Goal: Check status: Check status

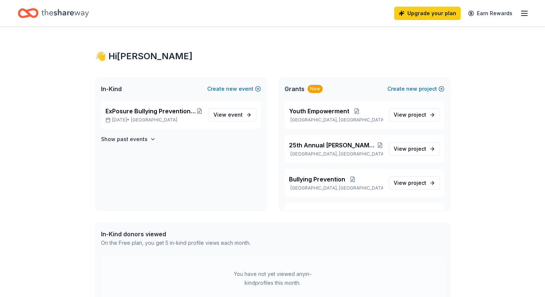
click at [522, 14] on icon "button" at bounding box center [524, 13] width 9 height 9
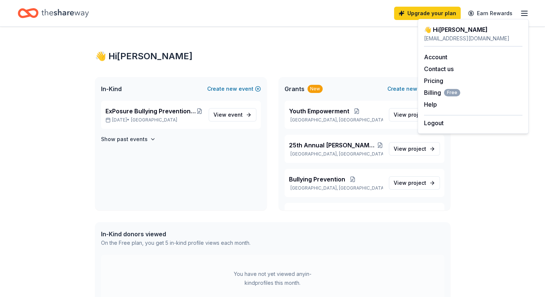
click at [295, 68] on div "👋 Hi [PERSON_NAME] In-Kind Create new event ExPosure Bullying Prevention Event …" at bounding box center [272, 228] width 379 height 403
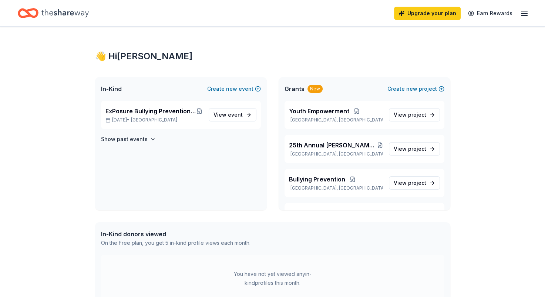
click at [80, 7] on icon "Home" at bounding box center [64, 13] width 47 height 15
click at [80, 13] on icon "Home" at bounding box center [64, 13] width 47 height 15
click at [174, 110] on span "ExPosure Bullying Prevention Event - keep youth safe and stop bullies [DATE]" at bounding box center [150, 111] width 91 height 9
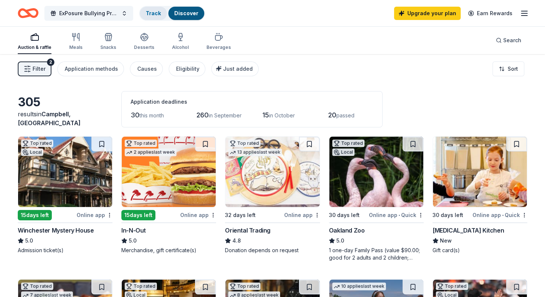
click at [152, 15] on link "Track" at bounding box center [153, 13] width 15 height 6
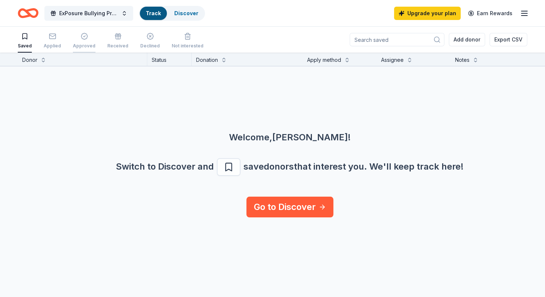
click at [83, 39] on icon "button" at bounding box center [84, 36] width 7 height 7
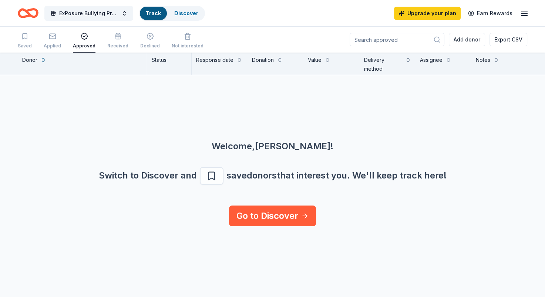
click at [81, 40] on div "Approved" at bounding box center [84, 41] width 23 height 16
click at [81, 39] on icon "button" at bounding box center [84, 36] width 7 height 7
click at [84, 37] on icon "button" at bounding box center [84, 36] width 7 height 7
click at [50, 38] on rect "button" at bounding box center [52, 36] width 6 height 5
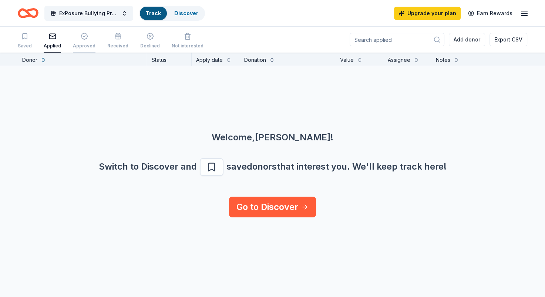
click at [82, 37] on icon "button" at bounding box center [84, 36] width 7 height 7
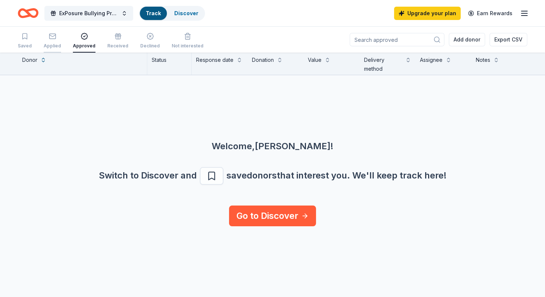
click at [52, 37] on icon "button" at bounding box center [52, 36] width 7 height 7
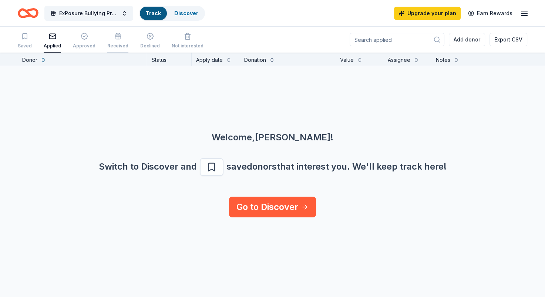
click at [117, 37] on icon "button" at bounding box center [117, 36] width 7 height 7
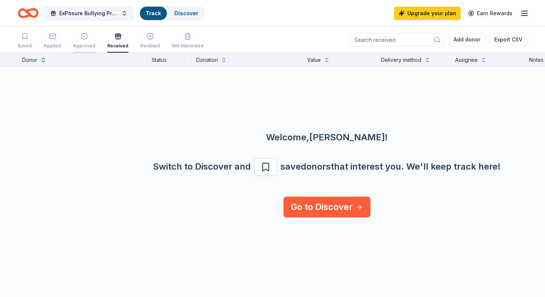
click at [83, 39] on icon "button" at bounding box center [84, 36] width 7 height 7
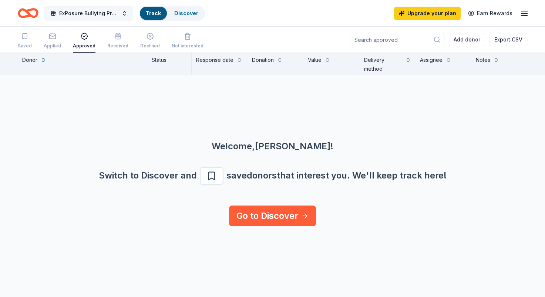
click at [125, 15] on button "ExPosure Bullying Prevention Event - keep youth safe and stop bullies [DATE]" at bounding box center [88, 13] width 89 height 15
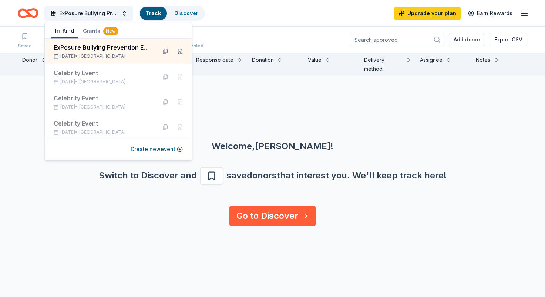
click at [227, 104] on div "Welcome, [PERSON_NAME] ! Switch to Discover and save donors that interest you. …" at bounding box center [272, 140] width 545 height 130
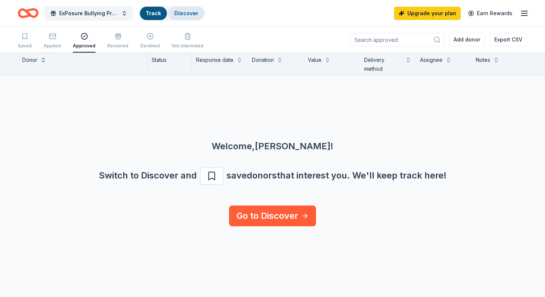
click at [182, 16] on link "Discover" at bounding box center [186, 13] width 24 height 6
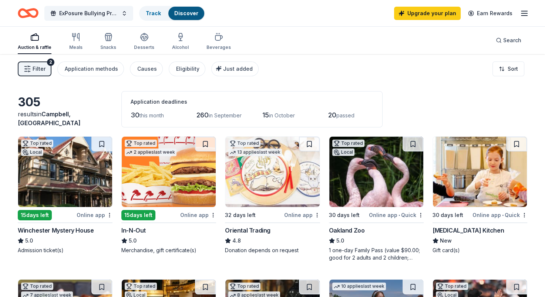
click at [40, 73] on span "Filter" at bounding box center [39, 68] width 13 height 9
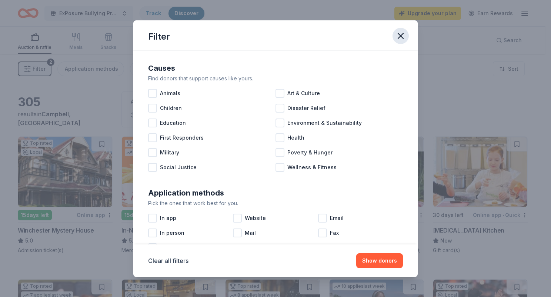
click at [400, 40] on icon "button" at bounding box center [400, 36] width 10 height 10
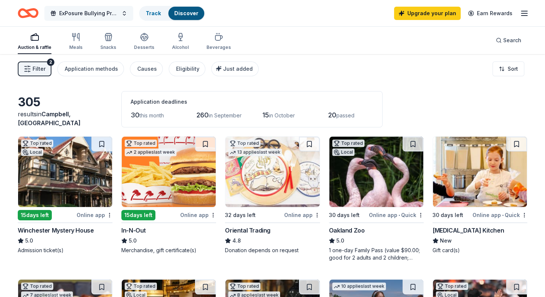
click at [102, 12] on span "ExPosure Bullying Prevention Event - keep youth safe and stop bullies [DATE]" at bounding box center [88, 13] width 59 height 9
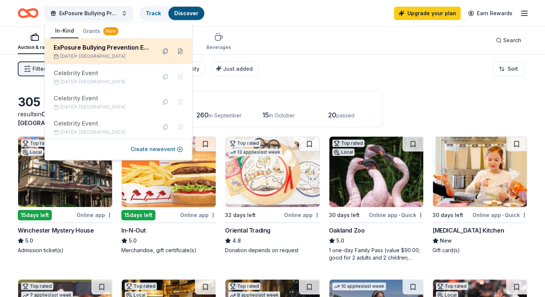
click at [96, 49] on div "ExPosure Bullying Prevention Event - keep youth safe and stop bullies [DATE]" at bounding box center [102, 47] width 97 height 9
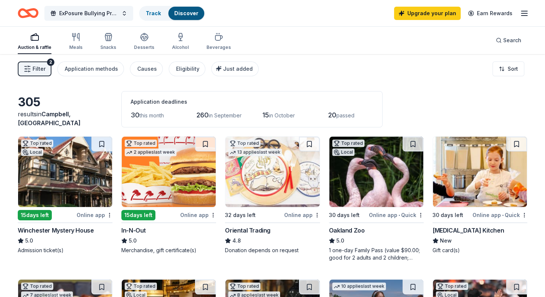
click at [34, 16] on icon "Home" at bounding box center [31, 12] width 11 height 7
click at [40, 67] on span "Filter" at bounding box center [39, 68] width 13 height 9
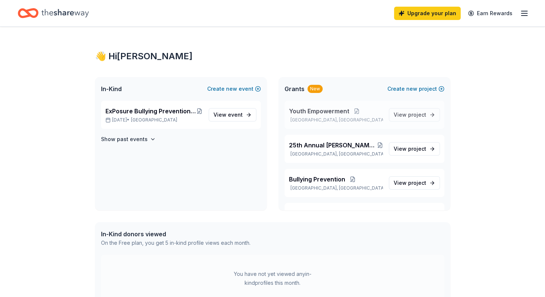
click at [316, 108] on span "Youth Empowerment" at bounding box center [319, 111] width 60 height 9
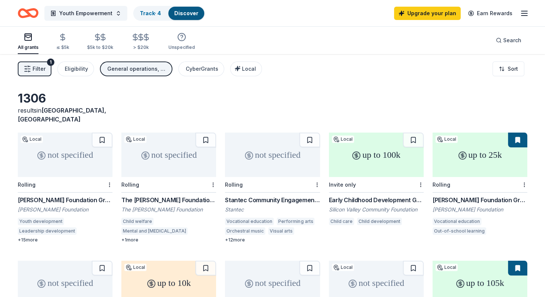
click at [29, 41] on div "All grants" at bounding box center [28, 42] width 21 height 18
click at [149, 12] on link "Track · 4" at bounding box center [150, 13] width 21 height 6
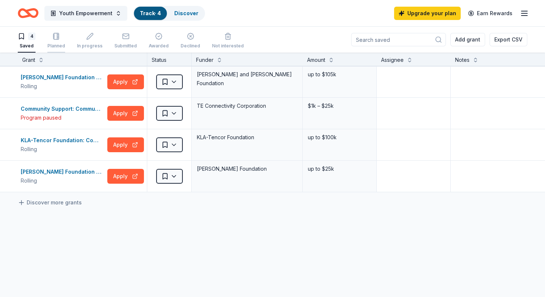
click at [58, 41] on div "Planned" at bounding box center [56, 41] width 18 height 16
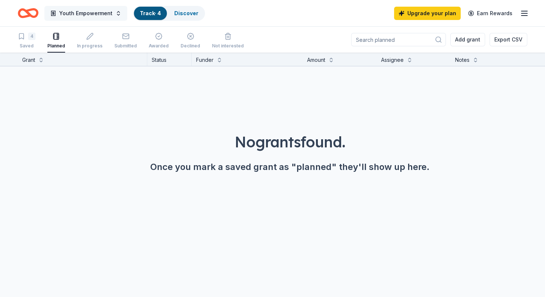
click at [93, 18] on button "Youth Empowerment" at bounding box center [85, 13] width 83 height 15
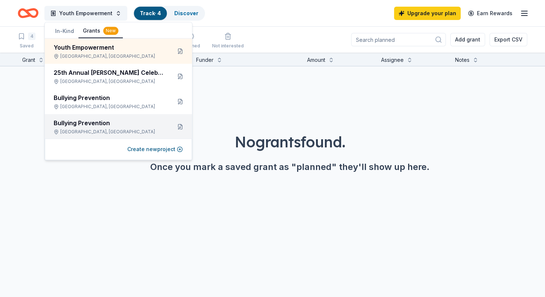
click at [70, 120] on div "Bullying Prevention" at bounding box center [110, 122] width 112 height 9
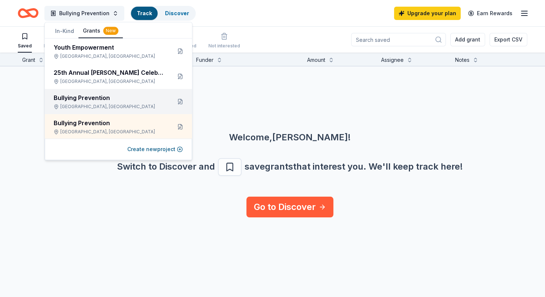
click at [83, 100] on div "Bullying Prevention" at bounding box center [110, 97] width 112 height 9
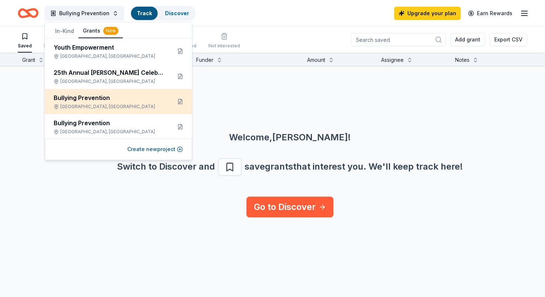
click at [81, 98] on div "Bullying Prevention" at bounding box center [110, 97] width 112 height 9
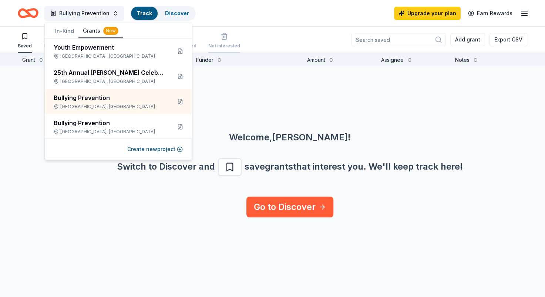
click at [211, 30] on button "Not interested" at bounding box center [224, 41] width 32 height 23
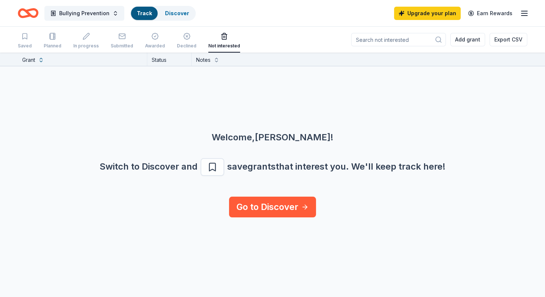
click at [524, 16] on icon "button" at bounding box center [524, 13] width 9 height 9
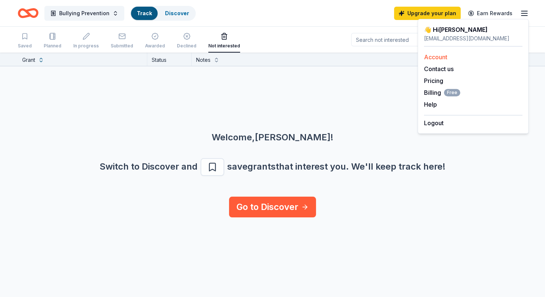
click at [442, 58] on link "Account" at bounding box center [435, 56] width 23 height 7
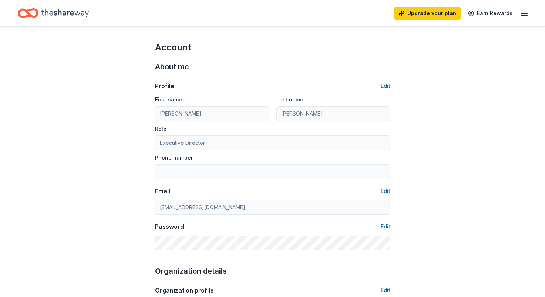
click at [523, 18] on div "Upgrade your plan Earn Rewards" at bounding box center [461, 12] width 135 height 17
click at [525, 16] on line "button" at bounding box center [525, 16] width 6 height 0
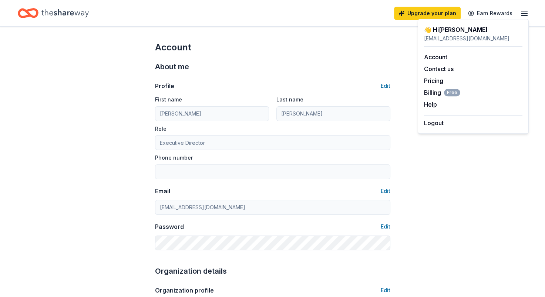
click at [53, 10] on icon "Home" at bounding box center [64, 13] width 47 height 15
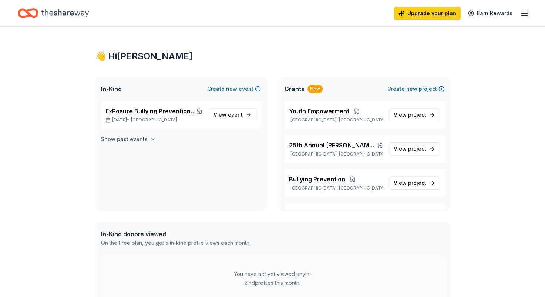
click at [150, 140] on icon "button" at bounding box center [153, 139] width 6 height 6
click at [144, 161] on div "Celebrity Event [DATE] • [GEOGRAPHIC_DATA]" at bounding box center [153, 160] width 97 height 16
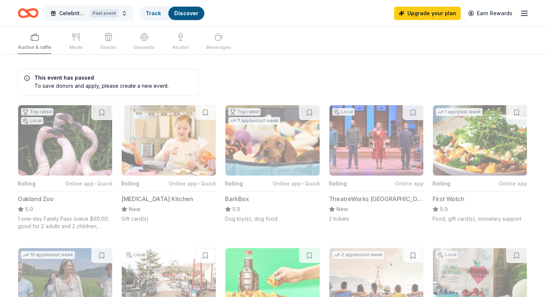
click at [76, 13] on span "Celebrity Event" at bounding box center [73, 13] width 28 height 9
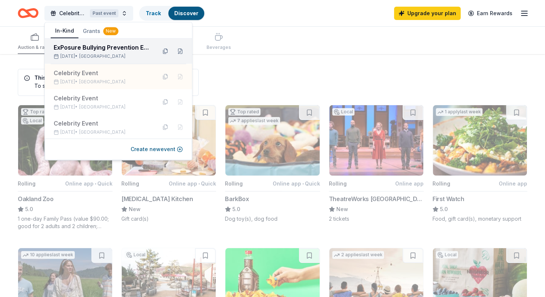
click at [80, 47] on div "ExPosure Bullying Prevention Event - keep youth safe and stop bullies [DATE]" at bounding box center [102, 47] width 97 height 9
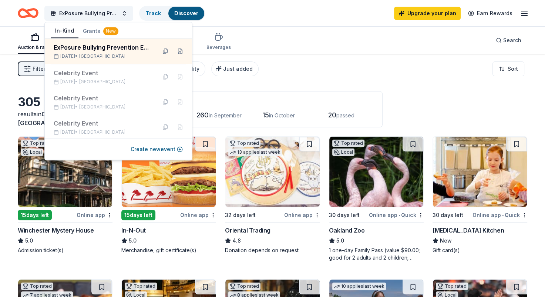
click at [302, 62] on div "Filter 2 Application methods Causes Eligibility Just added Sort" at bounding box center [272, 69] width 545 height 30
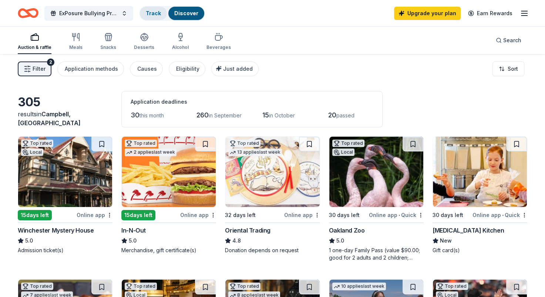
click at [150, 17] on div "Track" at bounding box center [153, 13] width 27 height 13
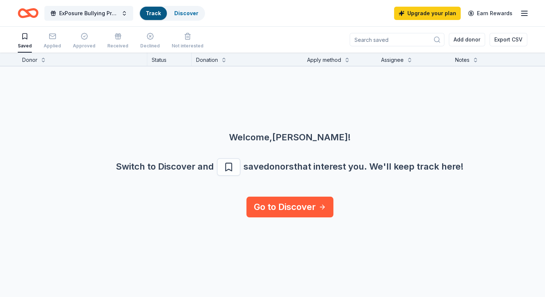
click at [148, 15] on link "Track" at bounding box center [153, 13] width 15 height 6
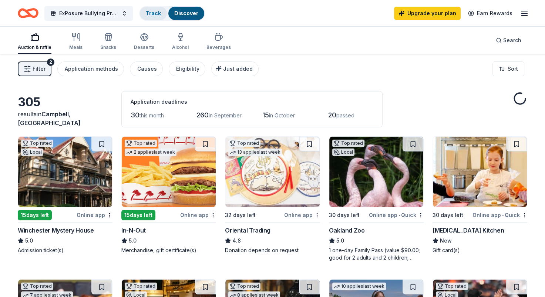
click at [148, 15] on link "Track" at bounding box center [153, 13] width 15 height 6
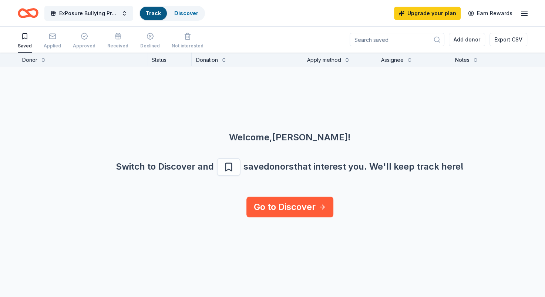
click at [160, 61] on div "Status" at bounding box center [169, 59] width 44 height 13
click at [83, 40] on div "Approved" at bounding box center [84, 41] width 23 height 16
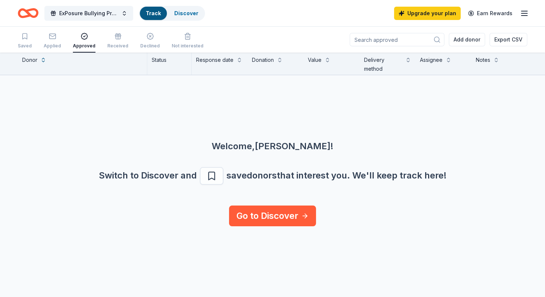
click at [83, 40] on icon "button" at bounding box center [84, 36] width 7 height 7
click at [59, 42] on div "Applied" at bounding box center [52, 41] width 17 height 16
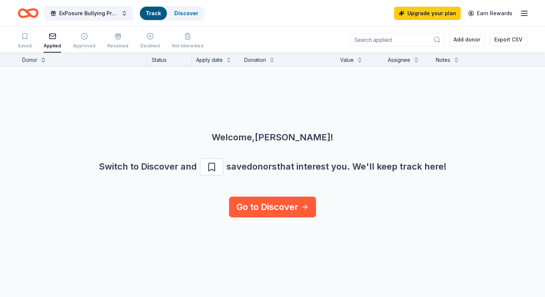
click at [379, 38] on input at bounding box center [397, 39] width 95 height 13
click at [435, 40] on circle at bounding box center [437, 39] width 5 height 5
